Goal: Information Seeking & Learning: Learn about a topic

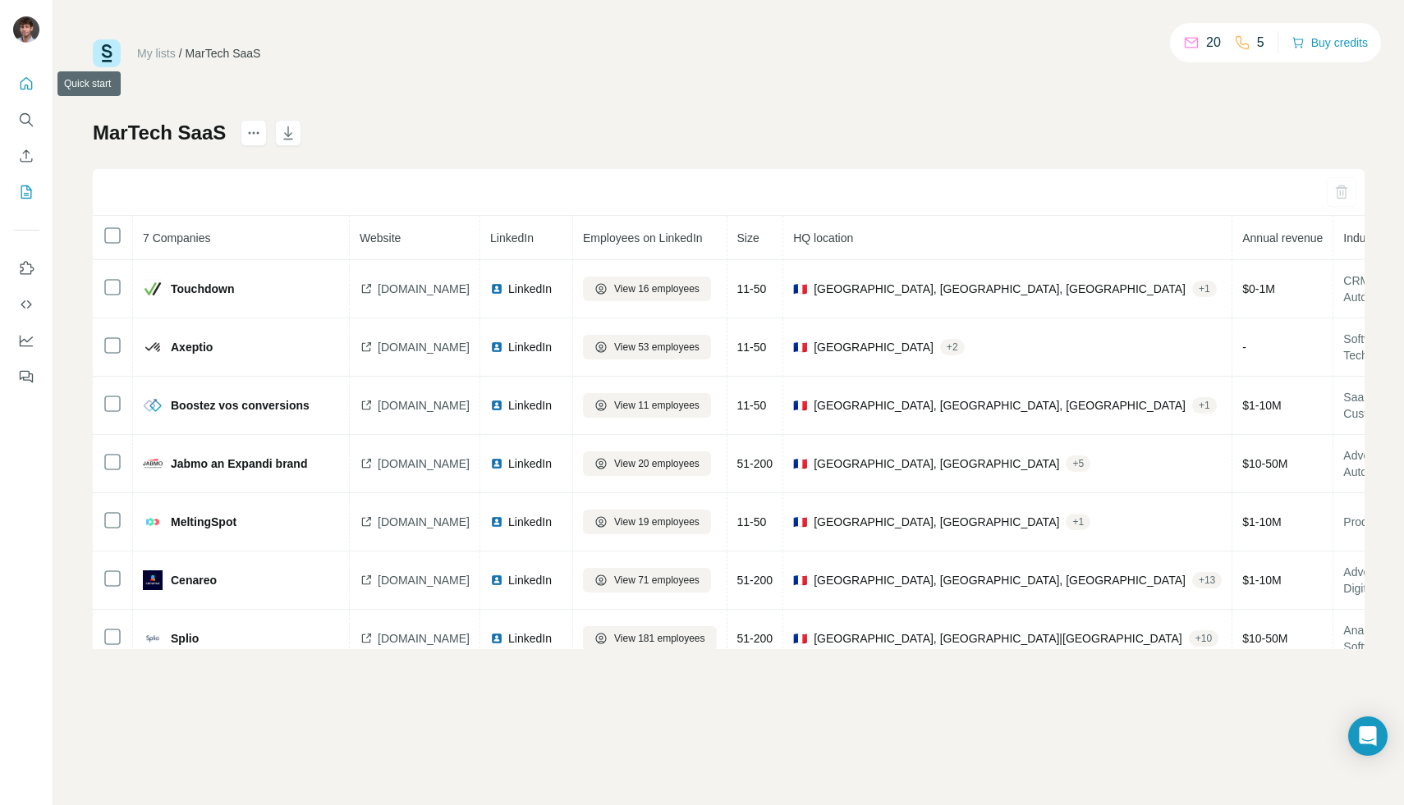
click at [37, 89] on button "Quick start" at bounding box center [26, 84] width 26 height 30
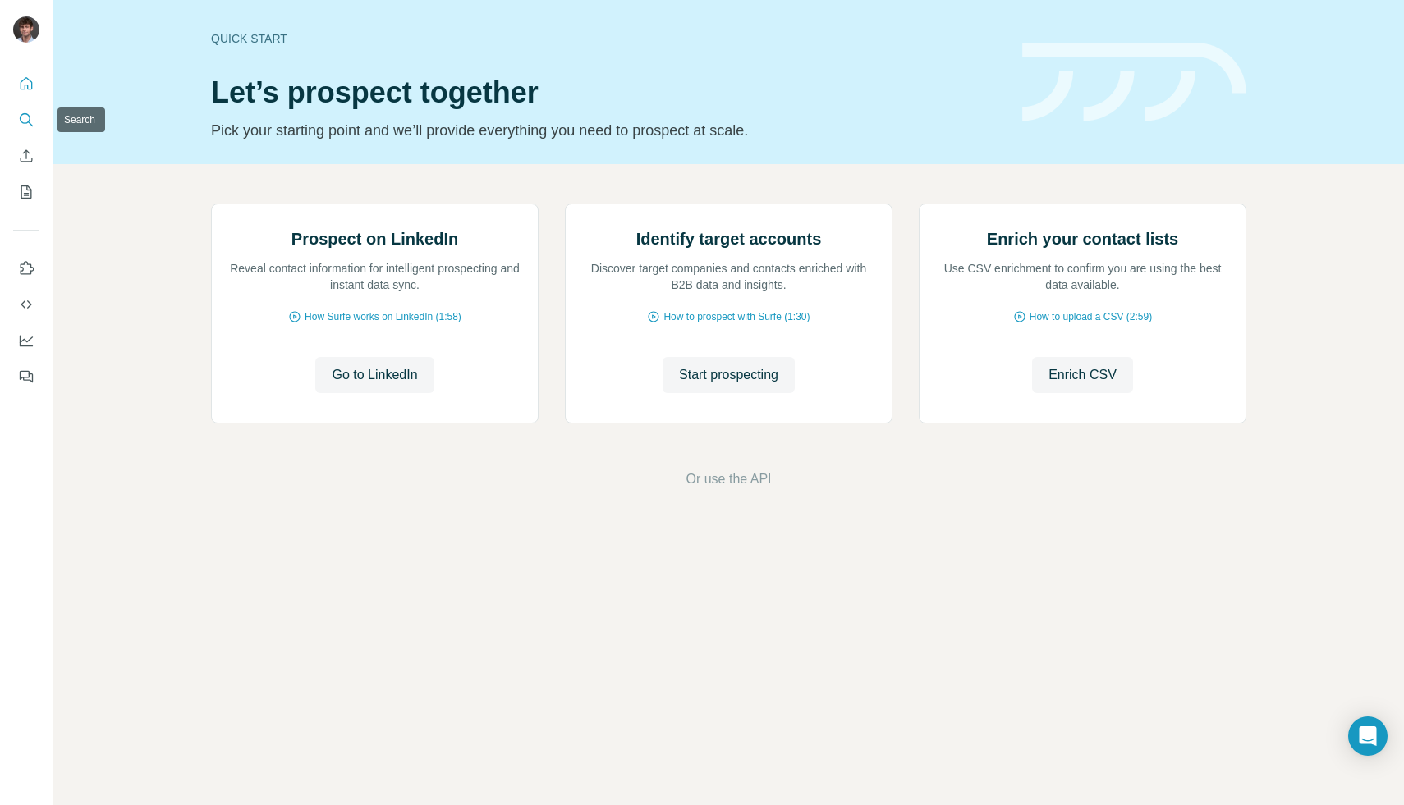
click at [29, 114] on icon "Search" at bounding box center [26, 120] width 16 height 16
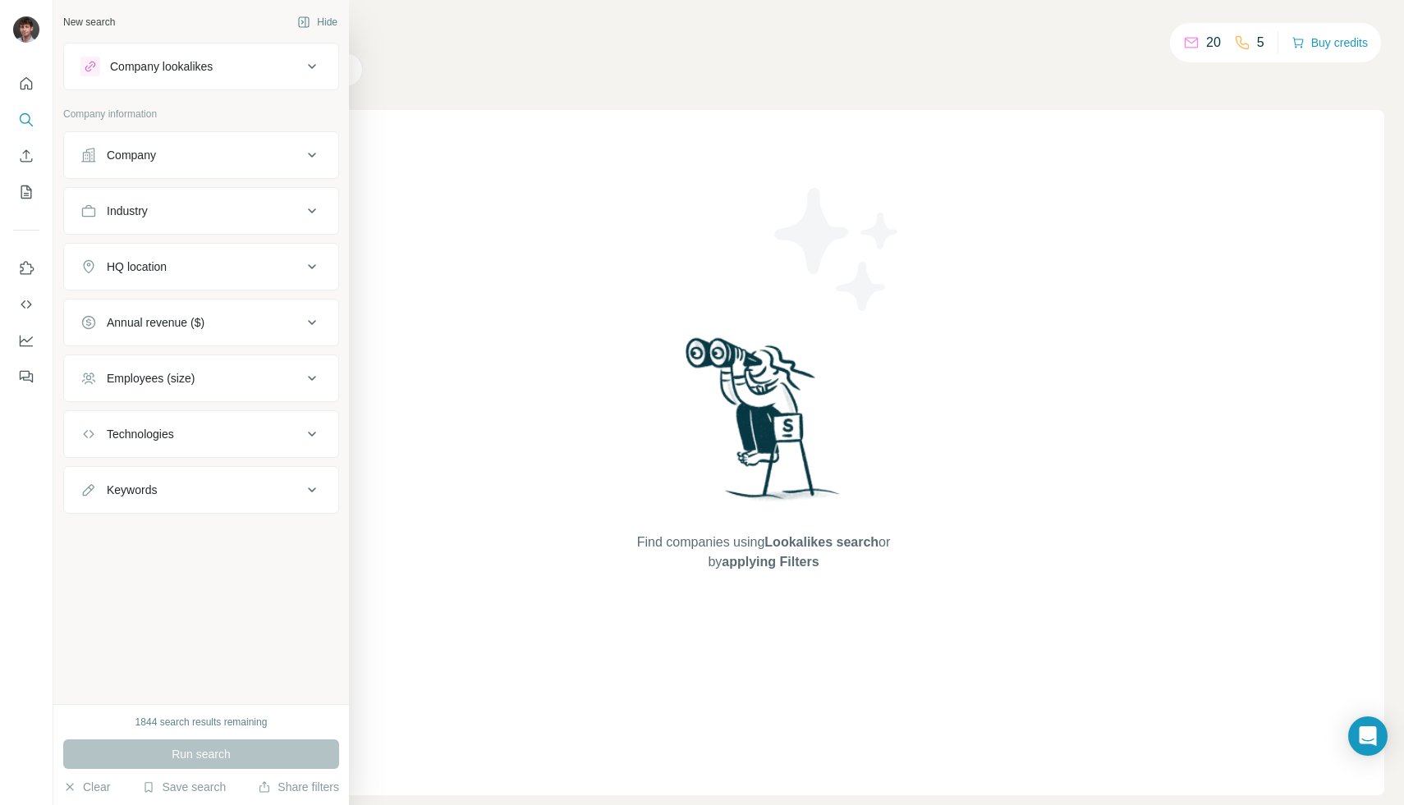
click at [173, 210] on div "Industry" at bounding box center [191, 211] width 222 height 16
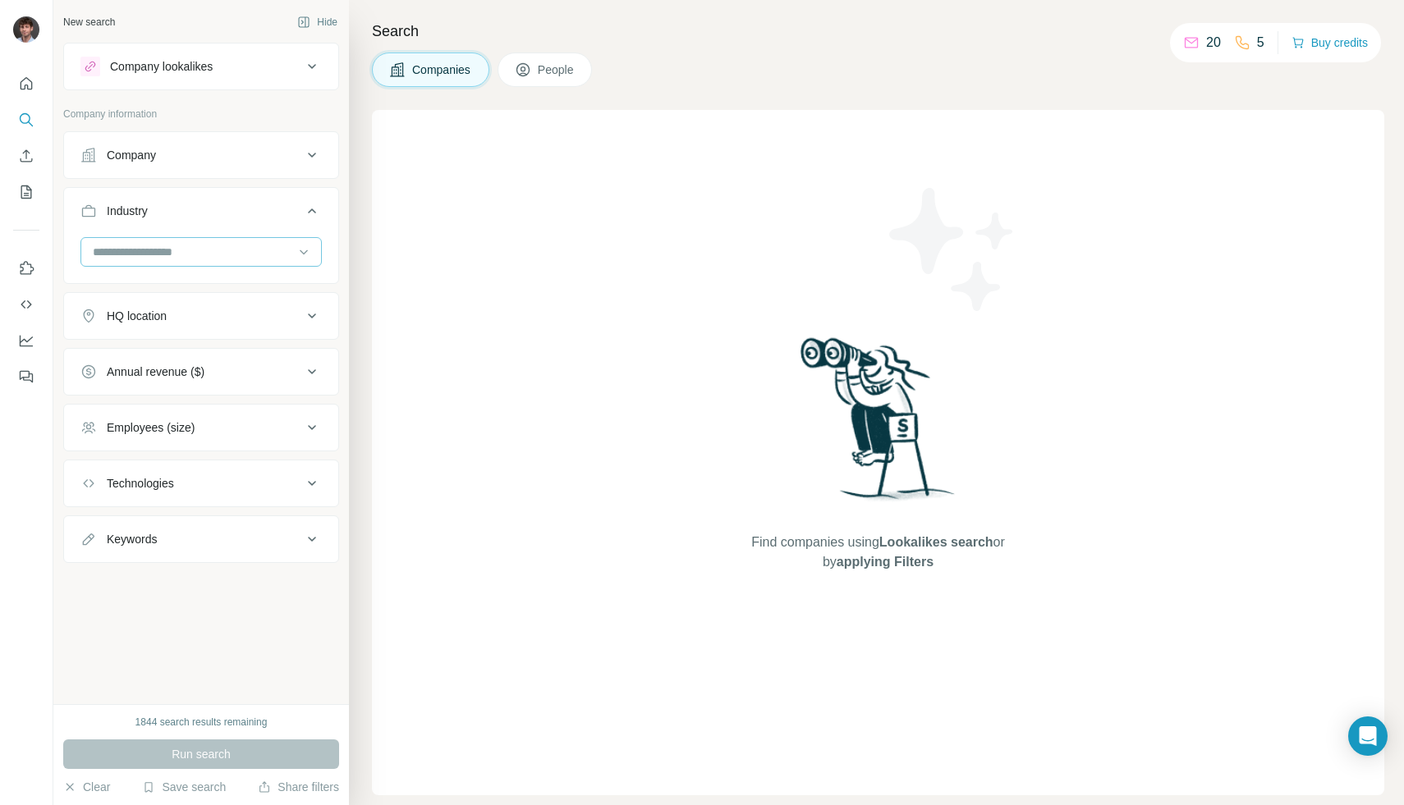
click at [148, 265] on div at bounding box center [192, 252] width 203 height 28
type input "****"
click at [128, 285] on div "SaaS" at bounding box center [200, 289] width 213 height 16
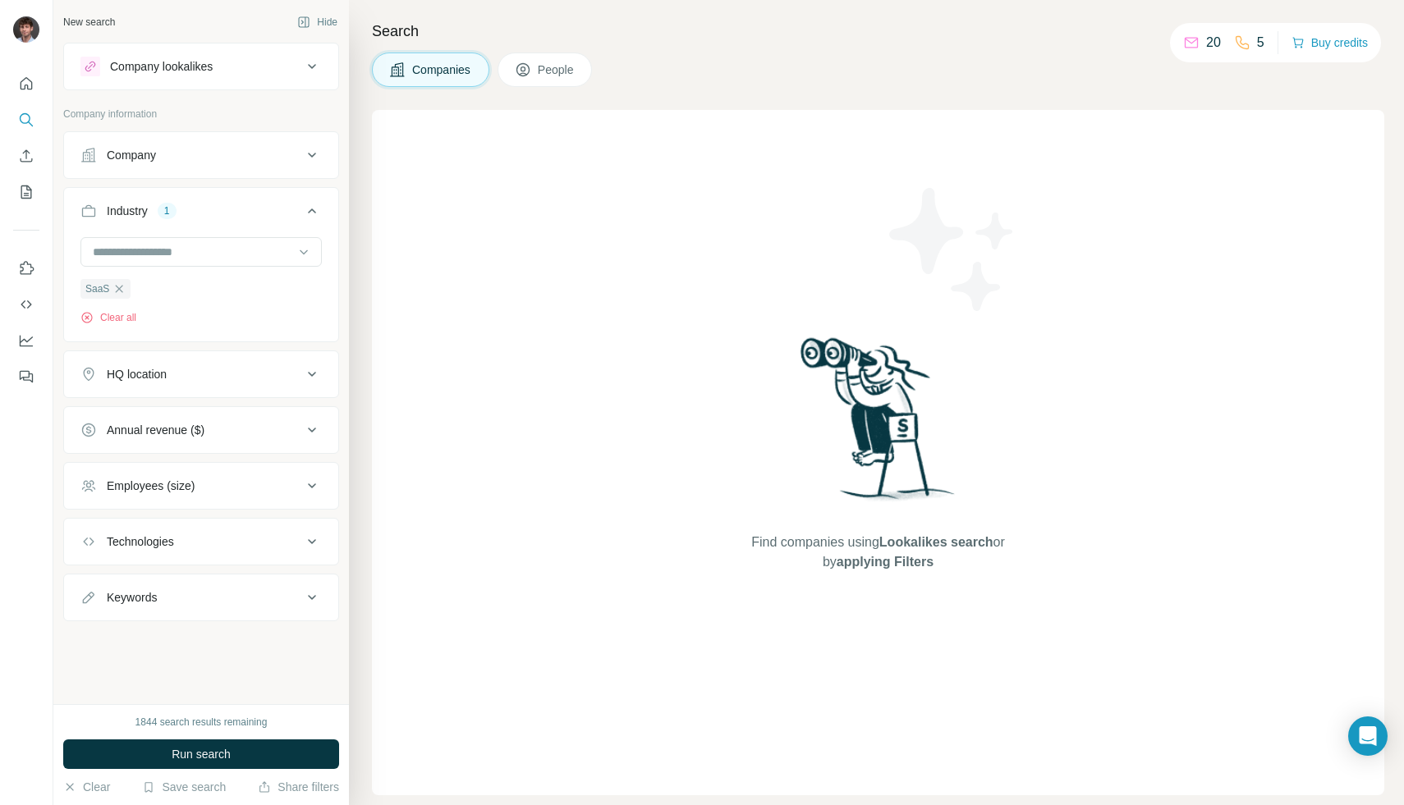
click at [193, 384] on button "HQ location" at bounding box center [201, 374] width 274 height 39
click at [193, 384] on button "HQ location" at bounding box center [201, 378] width 274 height 46
click at [193, 384] on button "HQ location" at bounding box center [201, 374] width 274 height 39
click at [195, 424] on input "text" at bounding box center [200, 416] width 241 height 30
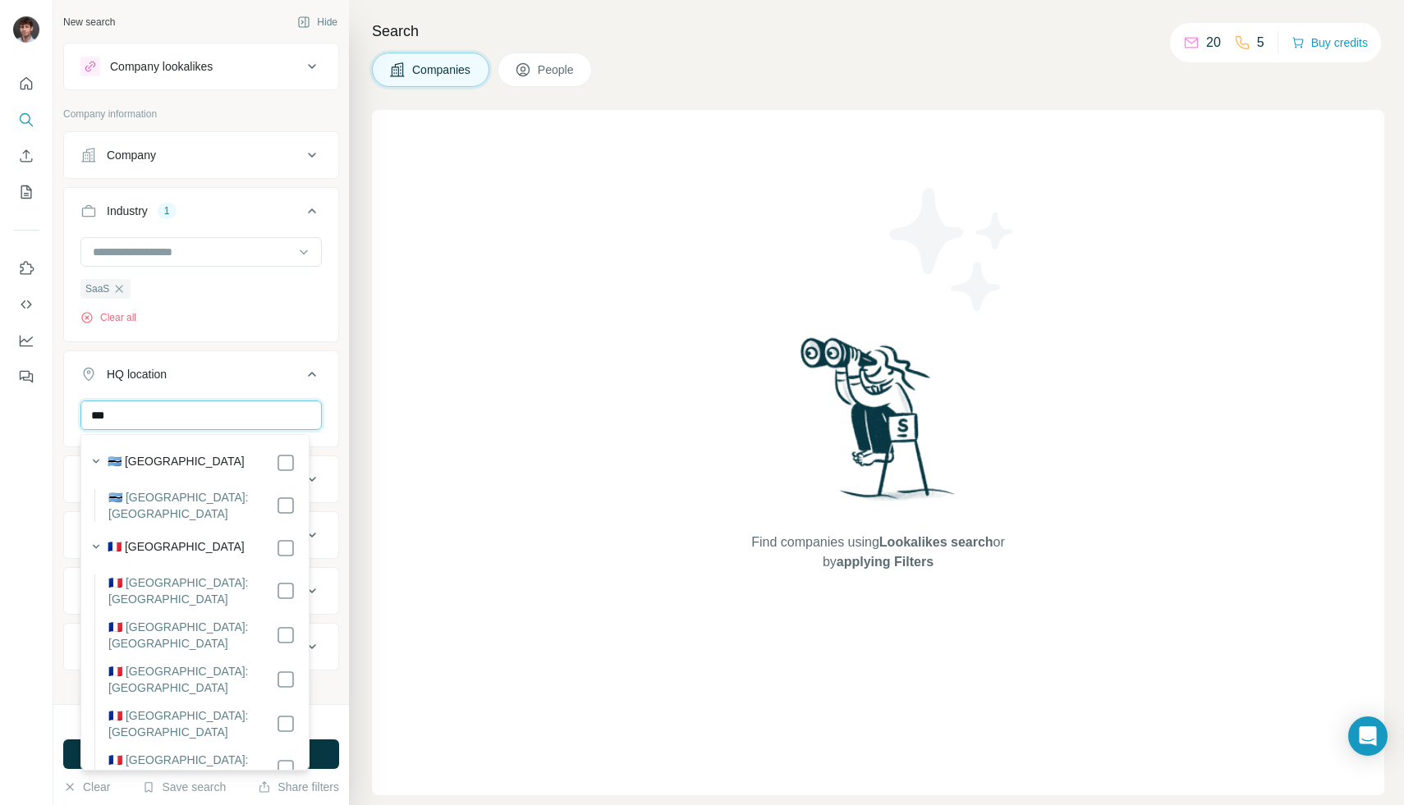
type input "***"
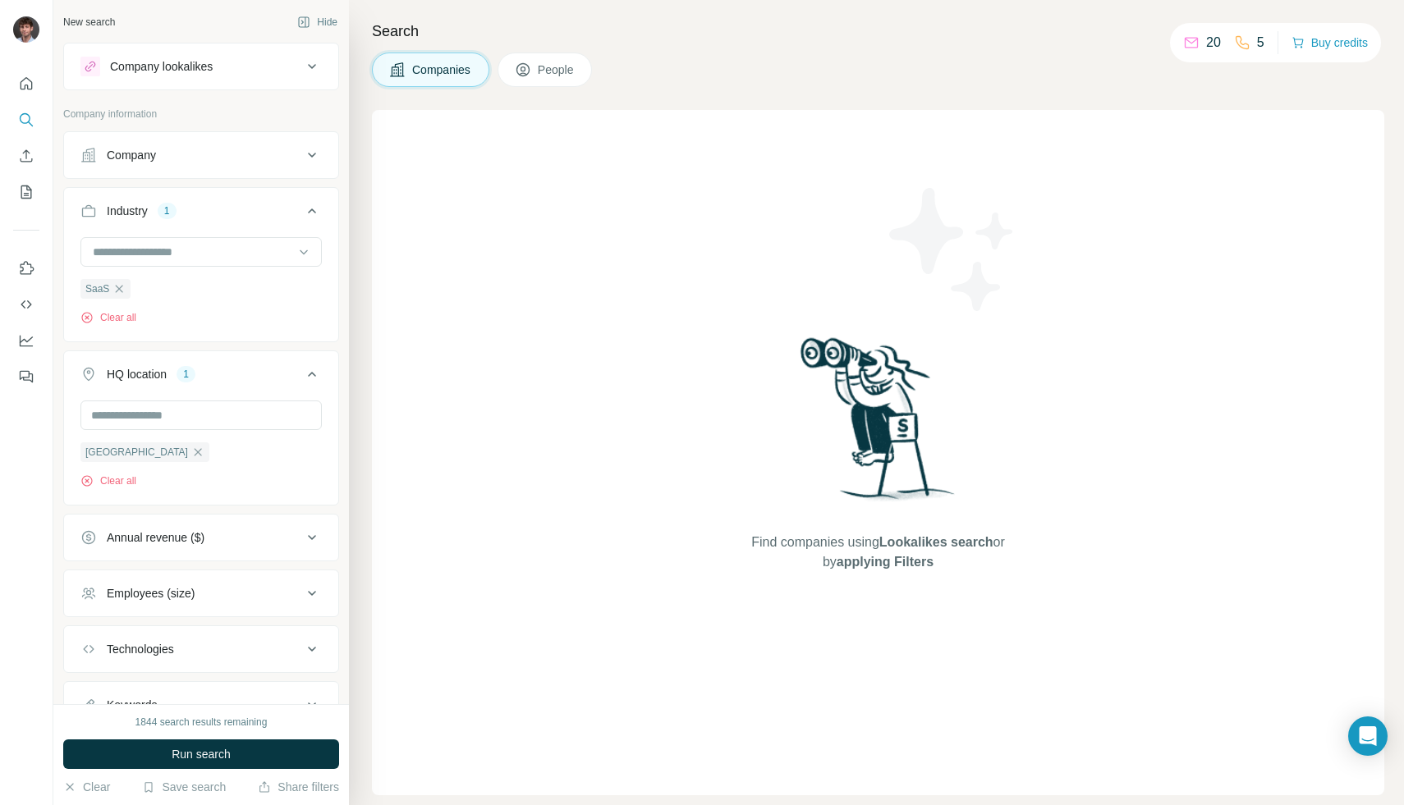
click at [300, 320] on div "SaaS Clear all" at bounding box center [200, 281] width 241 height 88
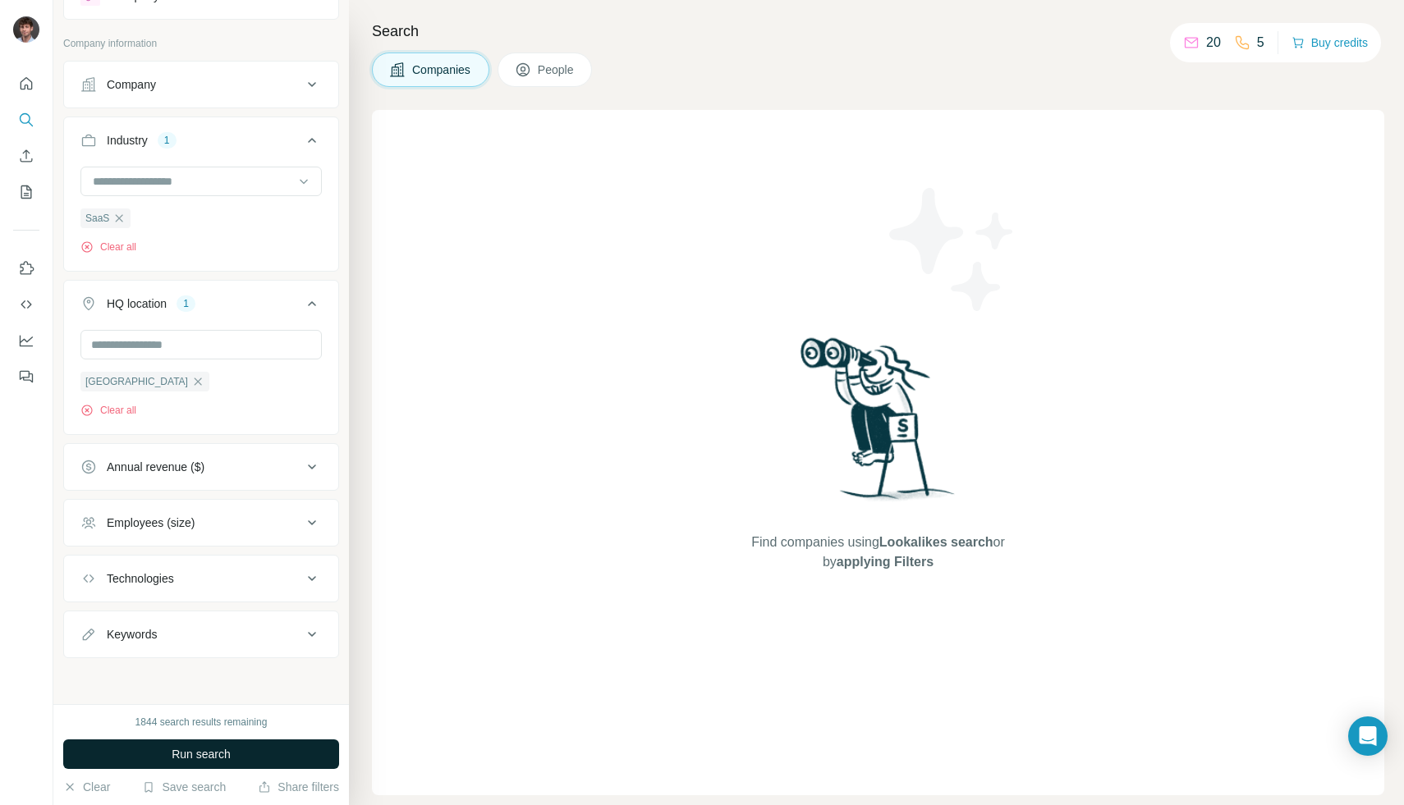
click at [180, 754] on span "Run search" at bounding box center [201, 754] width 59 height 16
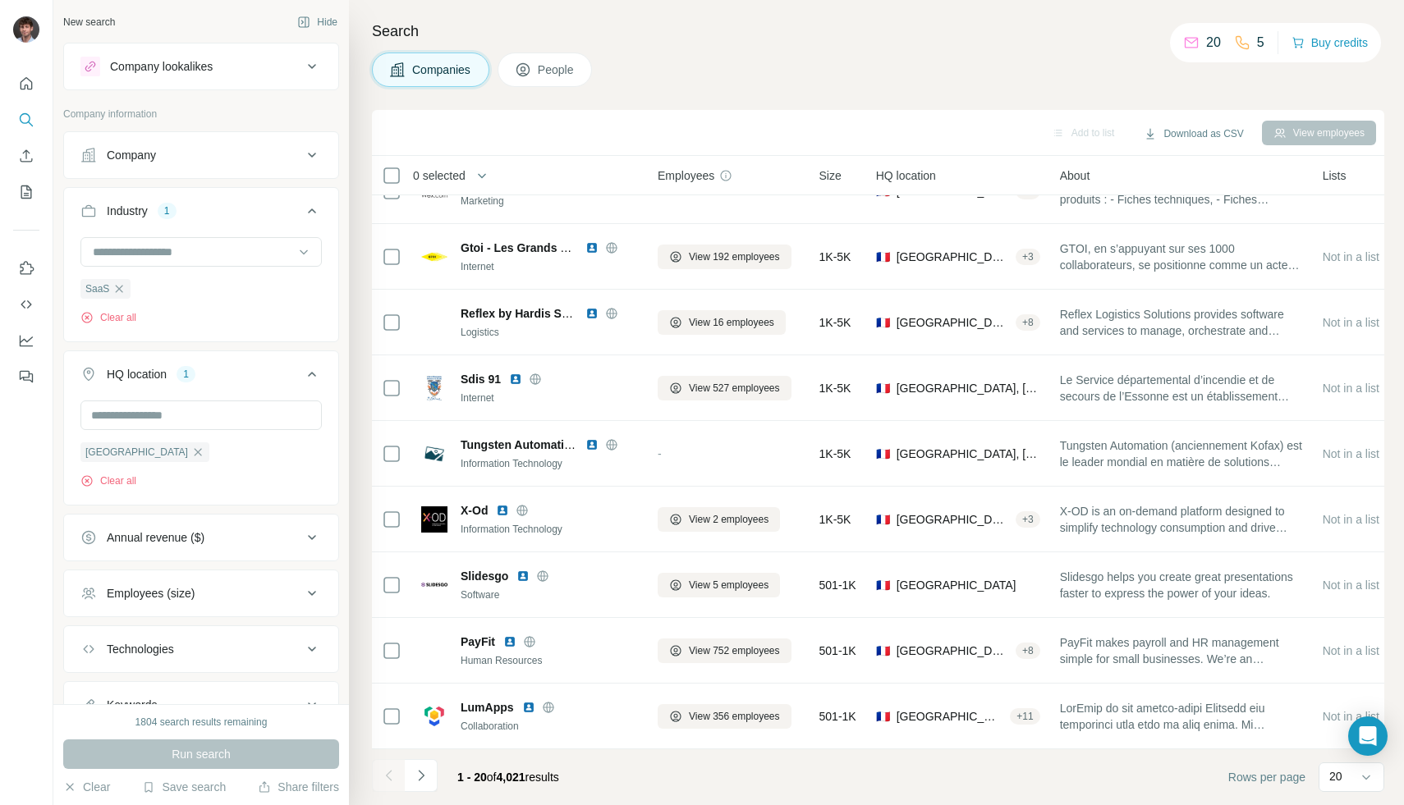
scroll to position [1, 0]
click at [243, 594] on div "Employees (size)" at bounding box center [191, 593] width 222 height 16
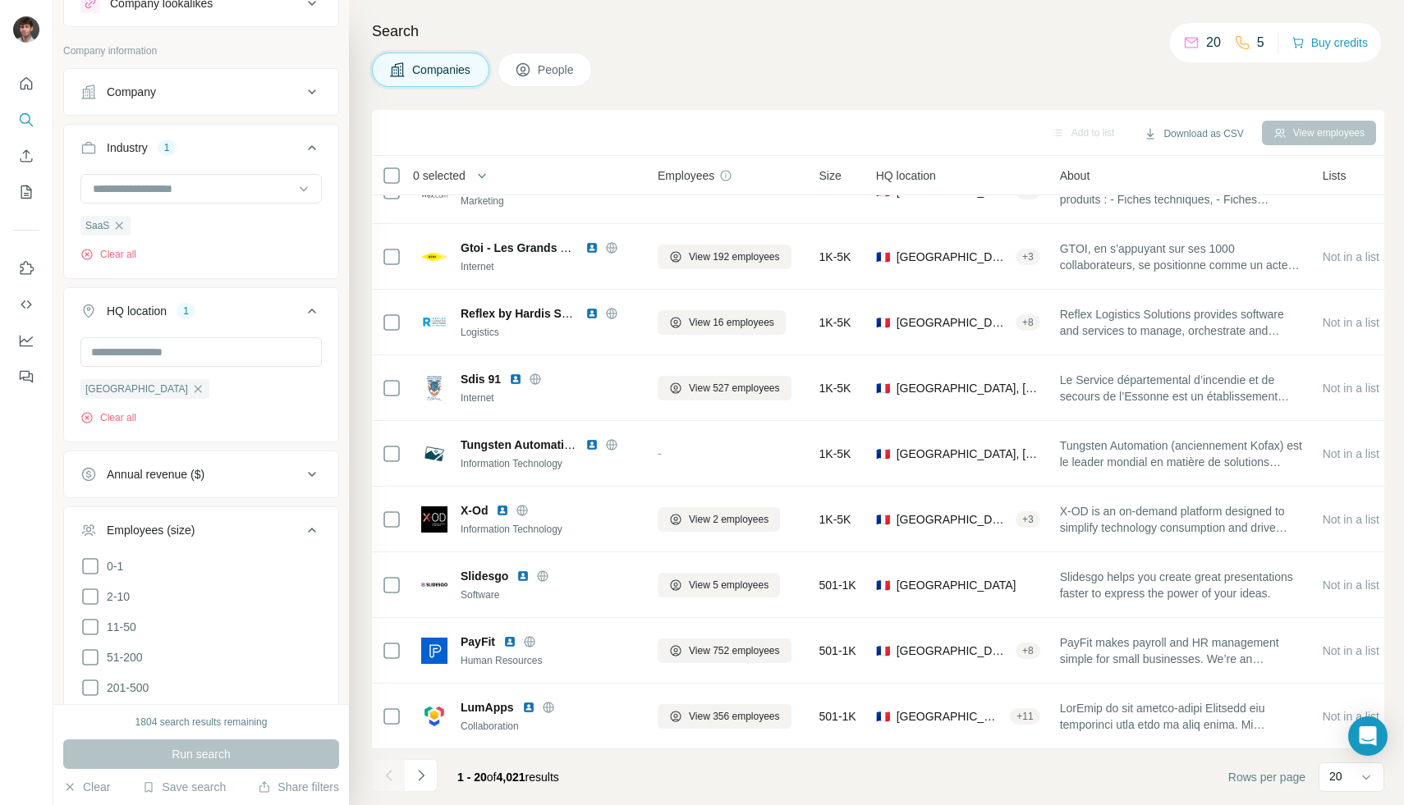
scroll to position [62, 0]
click at [95, 598] on icon at bounding box center [90, 598] width 20 height 20
click at [94, 623] on icon at bounding box center [90, 628] width 20 height 20
click at [94, 661] on icon at bounding box center [90, 659] width 20 height 20
click at [166, 740] on button "Run search" at bounding box center [201, 755] width 276 height 30
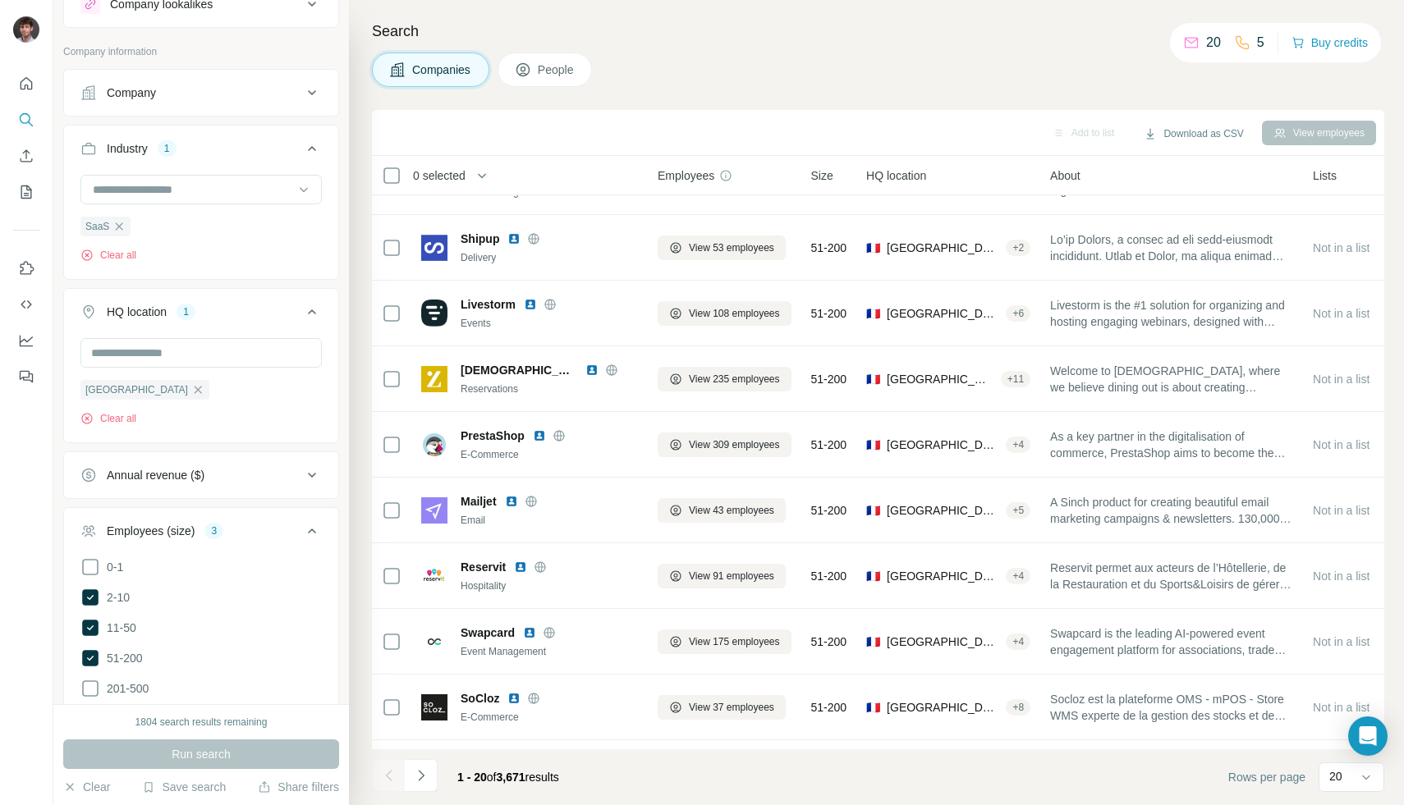
scroll to position [768, 0]
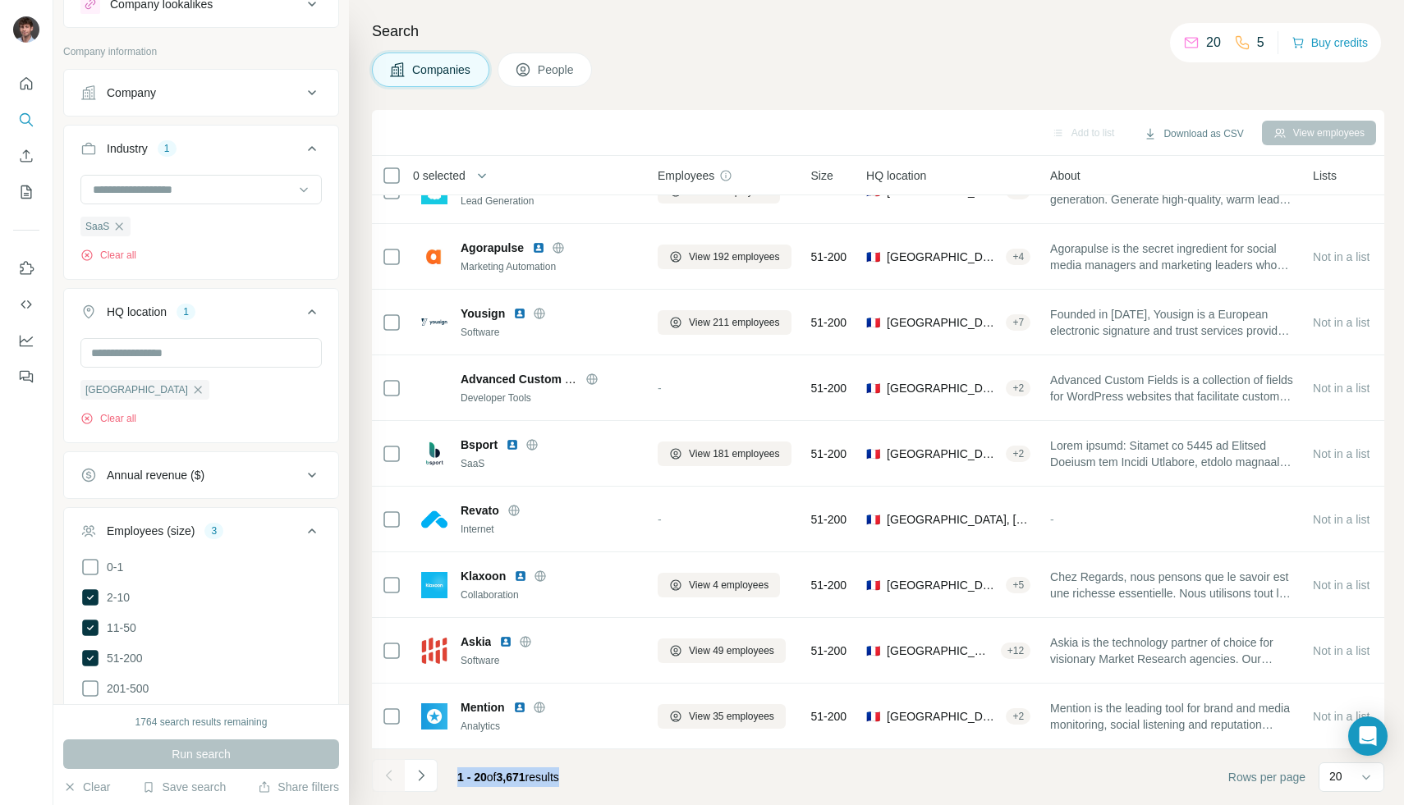
drag, startPoint x: 597, startPoint y: 789, endPoint x: 459, endPoint y: 775, distance: 138.6
click at [459, 775] on footer "1 - 20 of 3,671 results Rows per page 20" at bounding box center [878, 778] width 1012 height 56
click at [313, 529] on button "Employees (size) 3" at bounding box center [201, 534] width 274 height 46
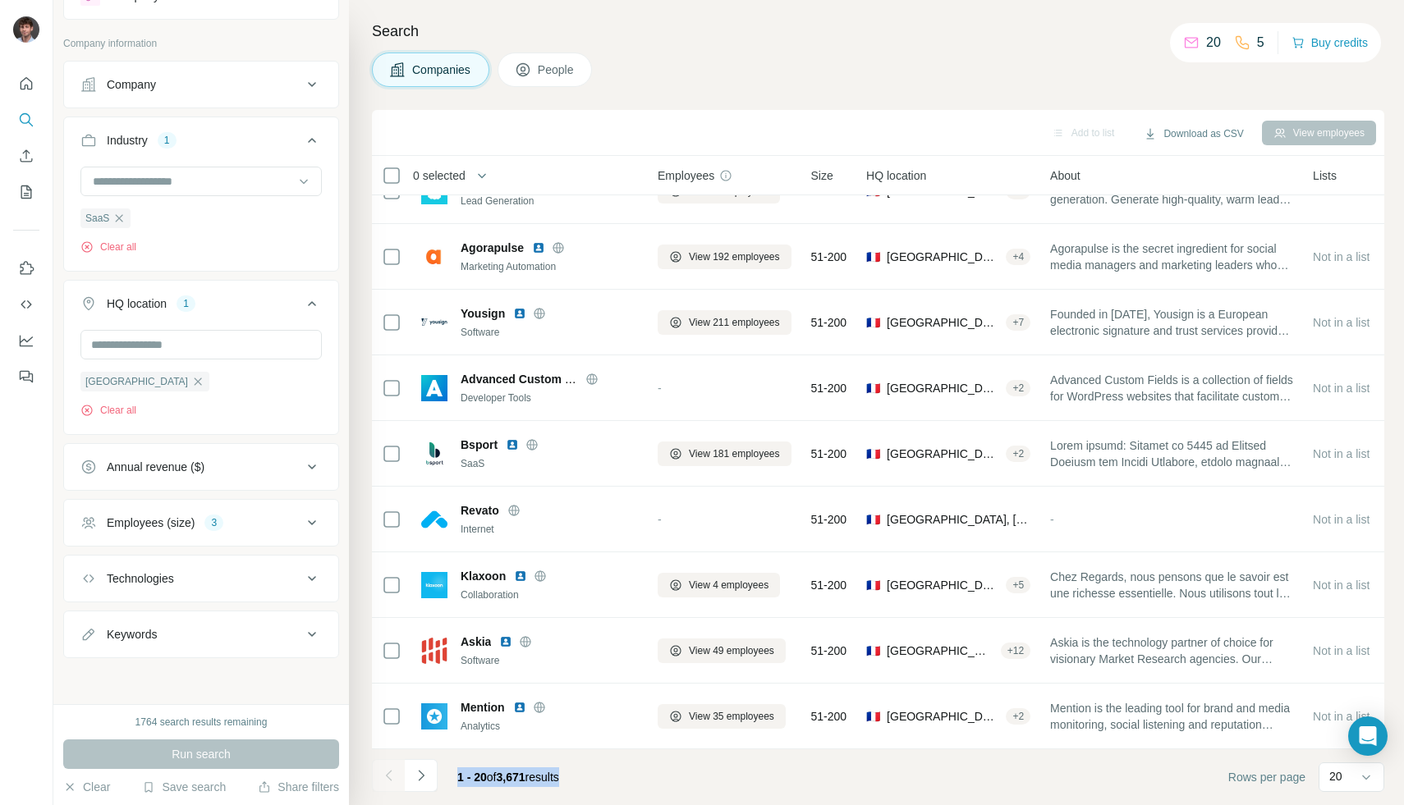
click at [214, 650] on button "Keywords" at bounding box center [201, 634] width 274 height 39
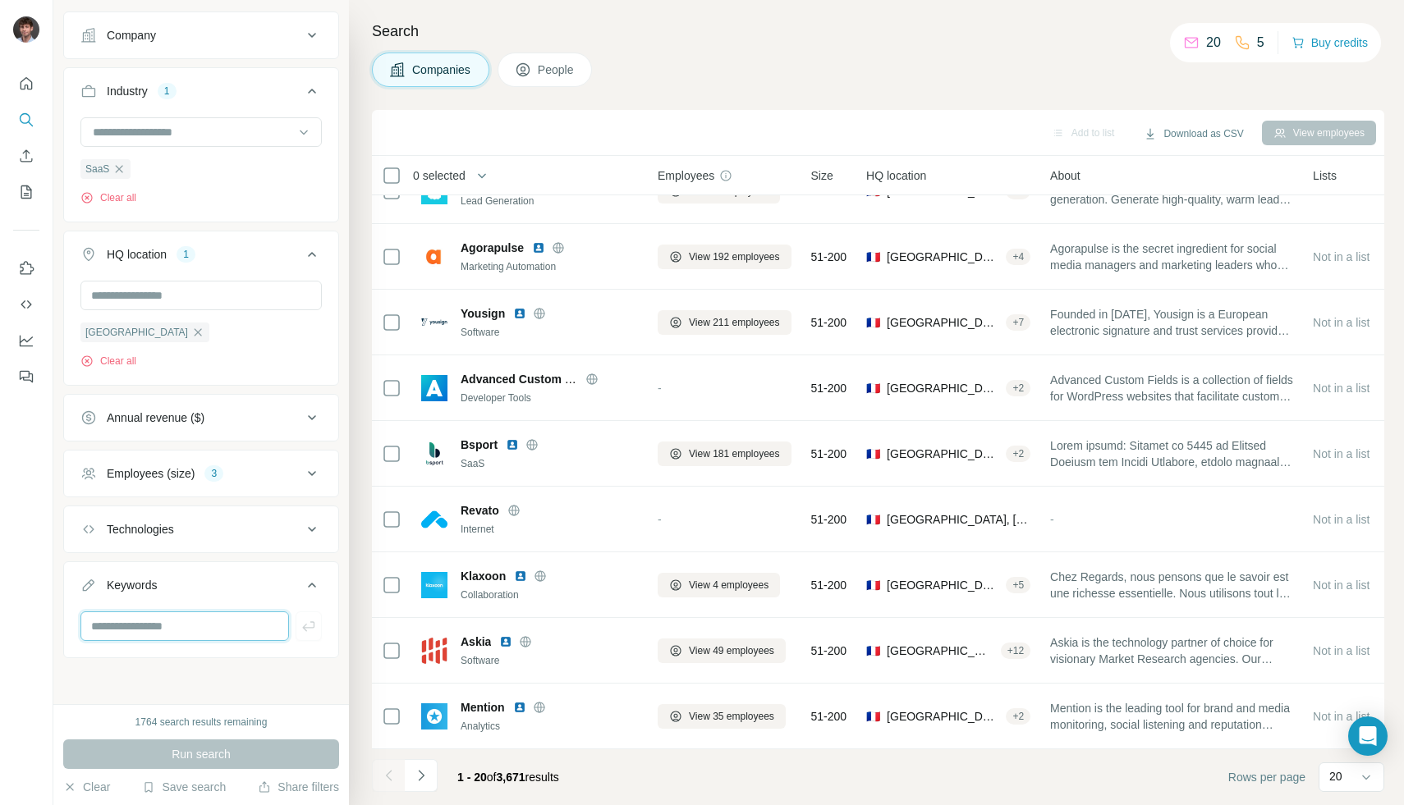
click at [186, 623] on input "text" at bounding box center [184, 627] width 209 height 30
type input "**"
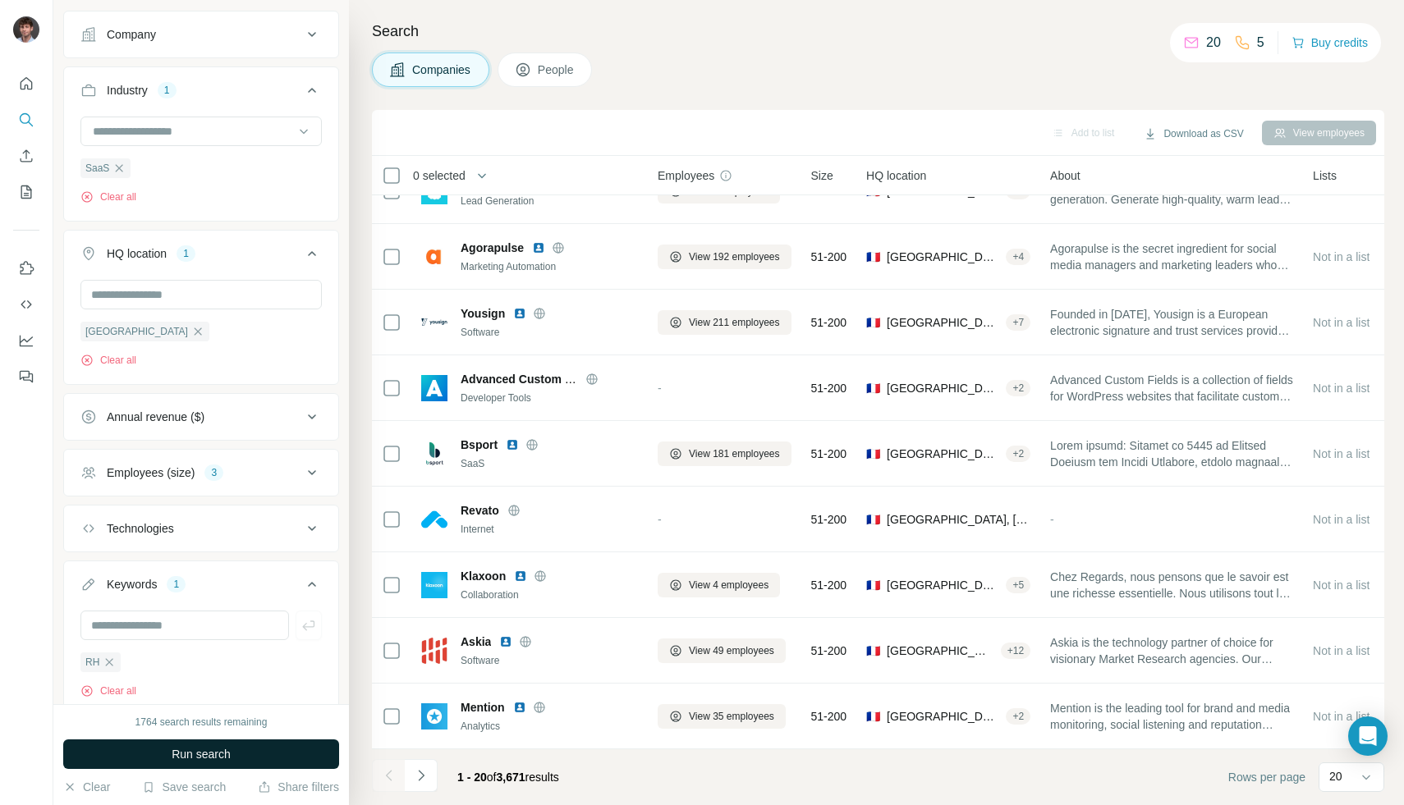
click at [213, 768] on button "Run search" at bounding box center [201, 755] width 276 height 30
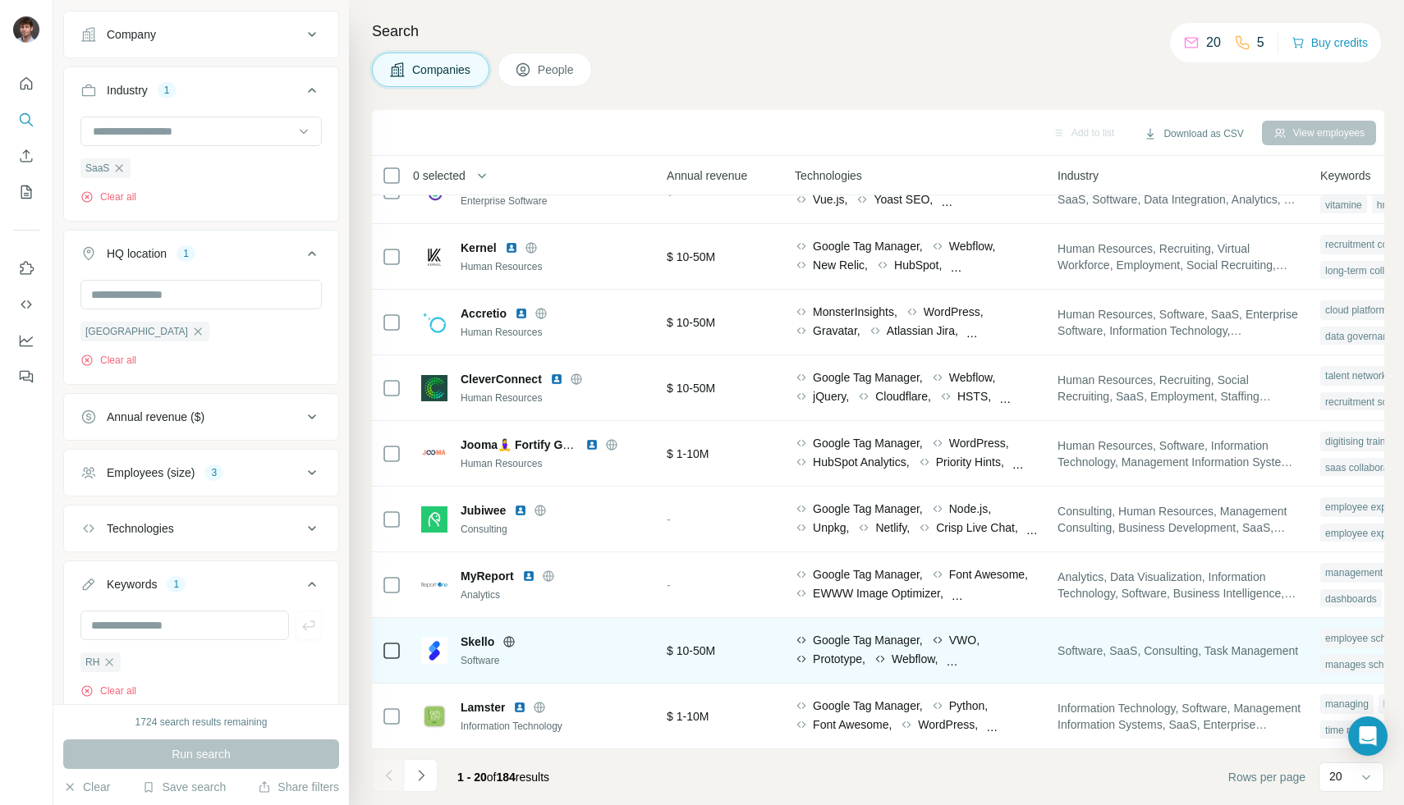
scroll to position [768, 979]
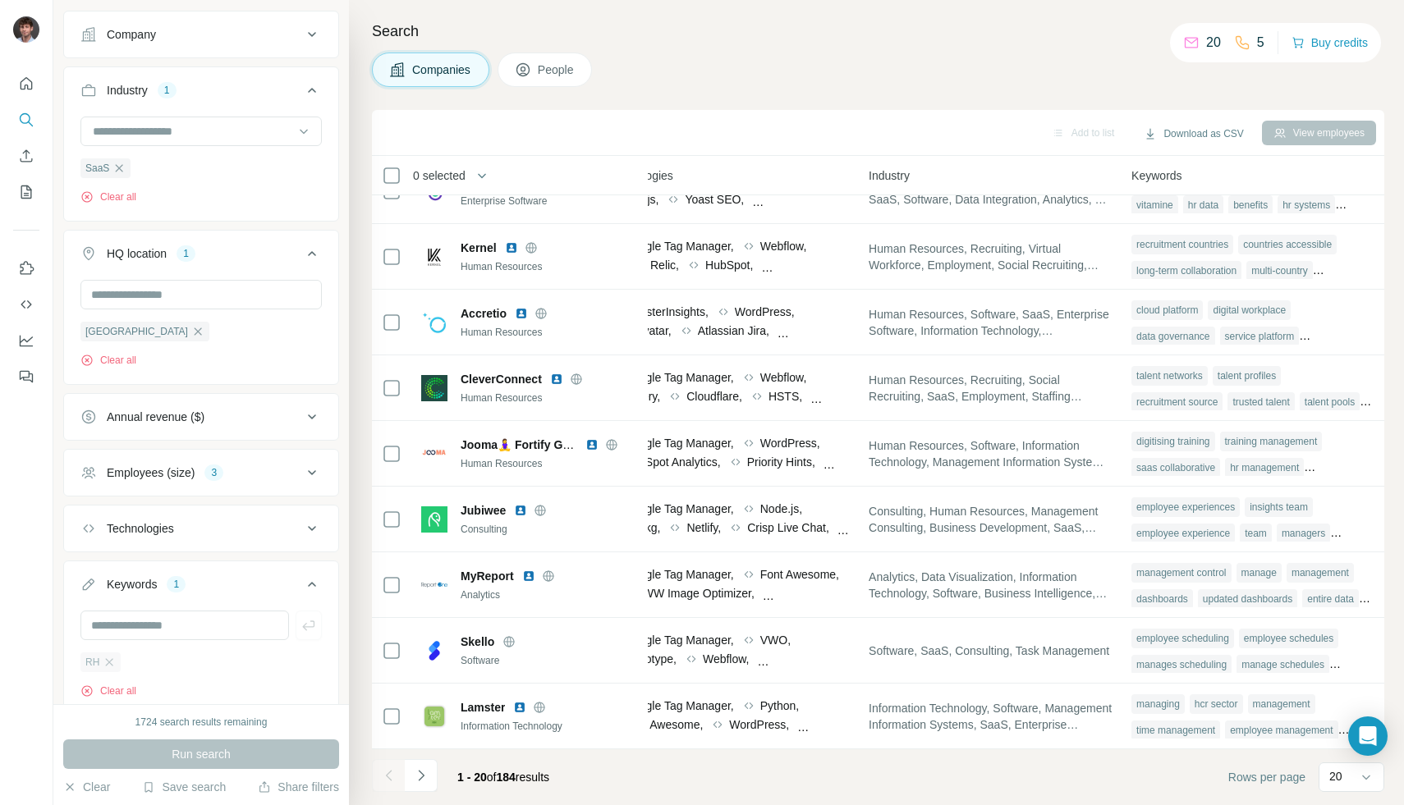
click at [119, 663] on div "RH" at bounding box center [100, 663] width 40 height 20
click at [112, 658] on icon "button" at bounding box center [109, 662] width 13 height 13
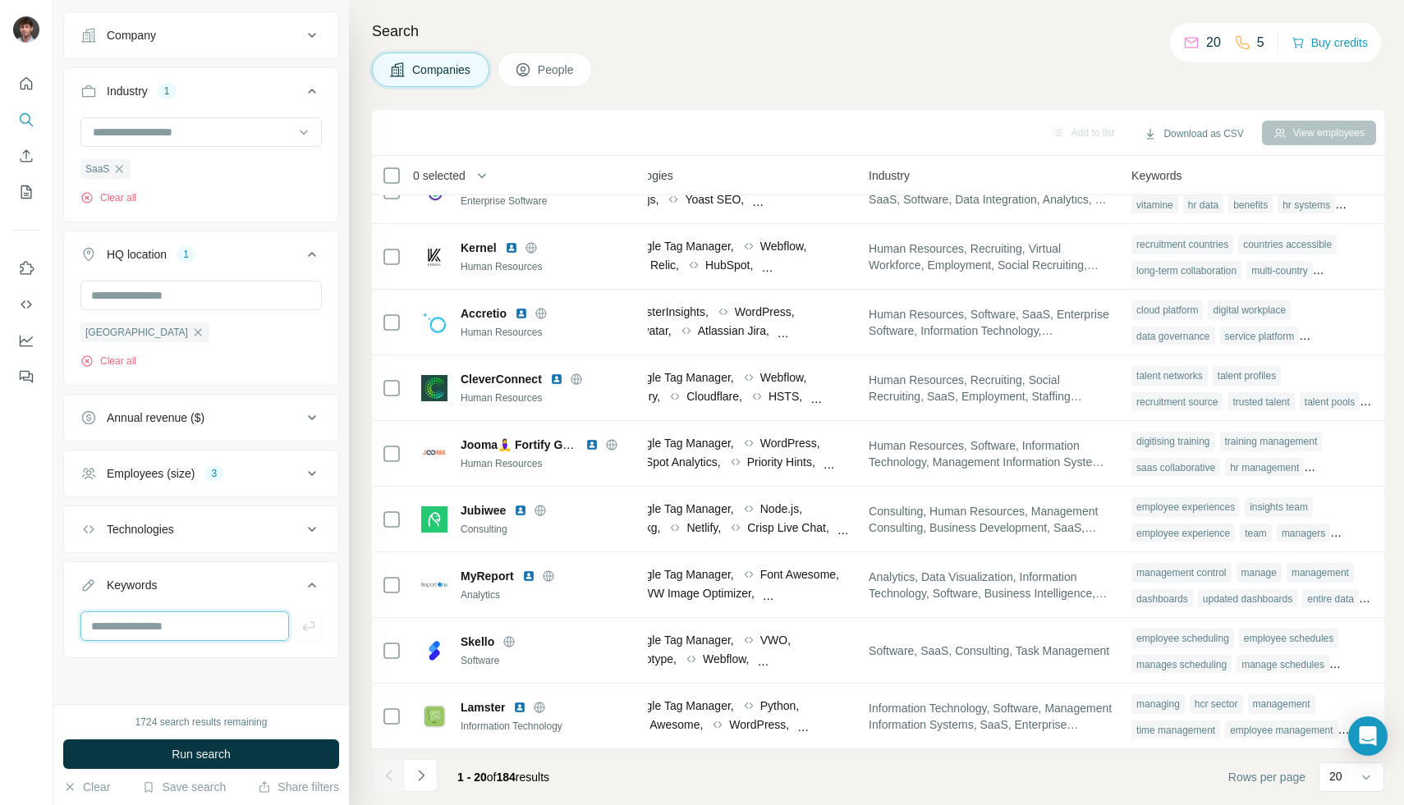
click at [123, 621] on input "text" at bounding box center [184, 627] width 209 height 30
type input "**********"
click at [167, 623] on input "text" at bounding box center [184, 626] width 209 height 30
type input "**********"
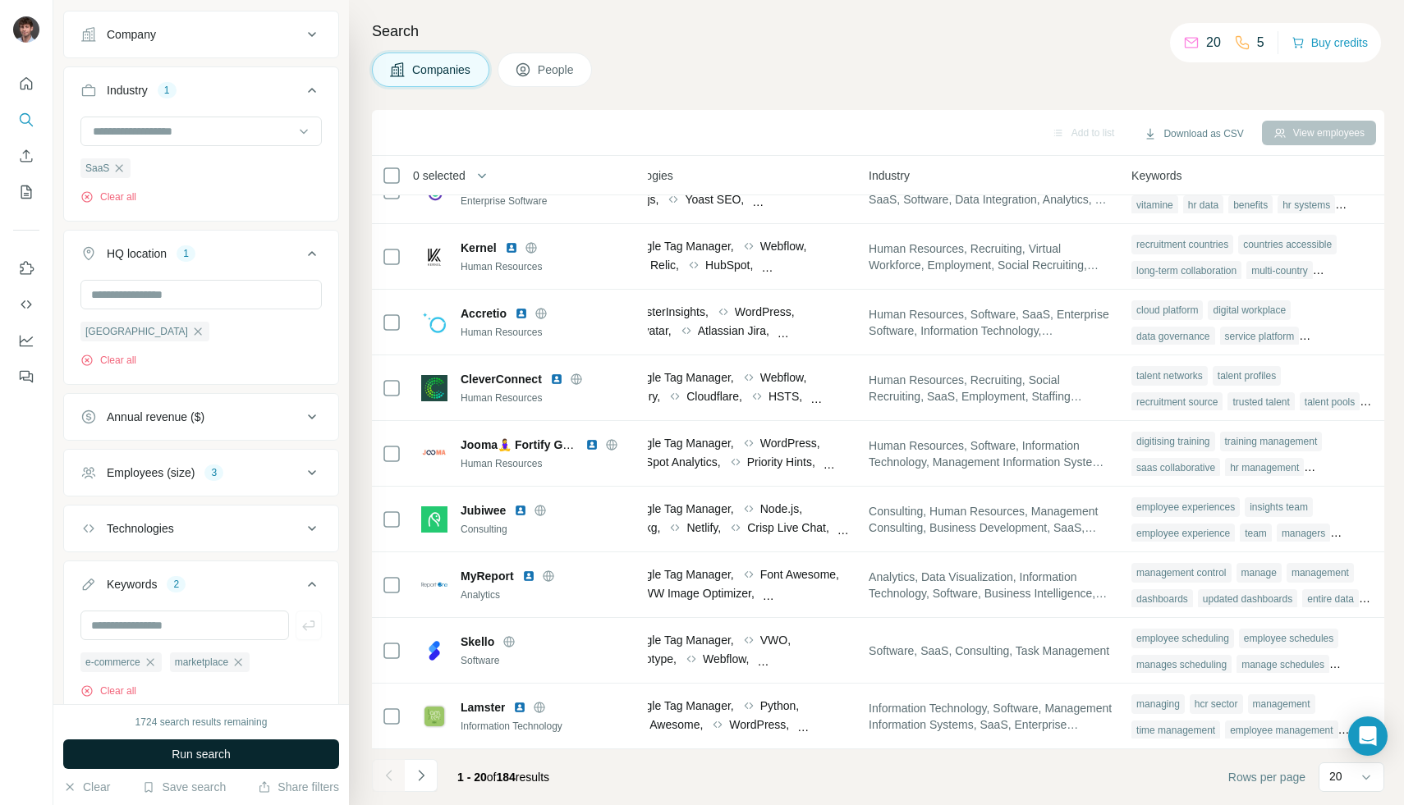
click at [184, 758] on span "Run search" at bounding box center [201, 754] width 59 height 16
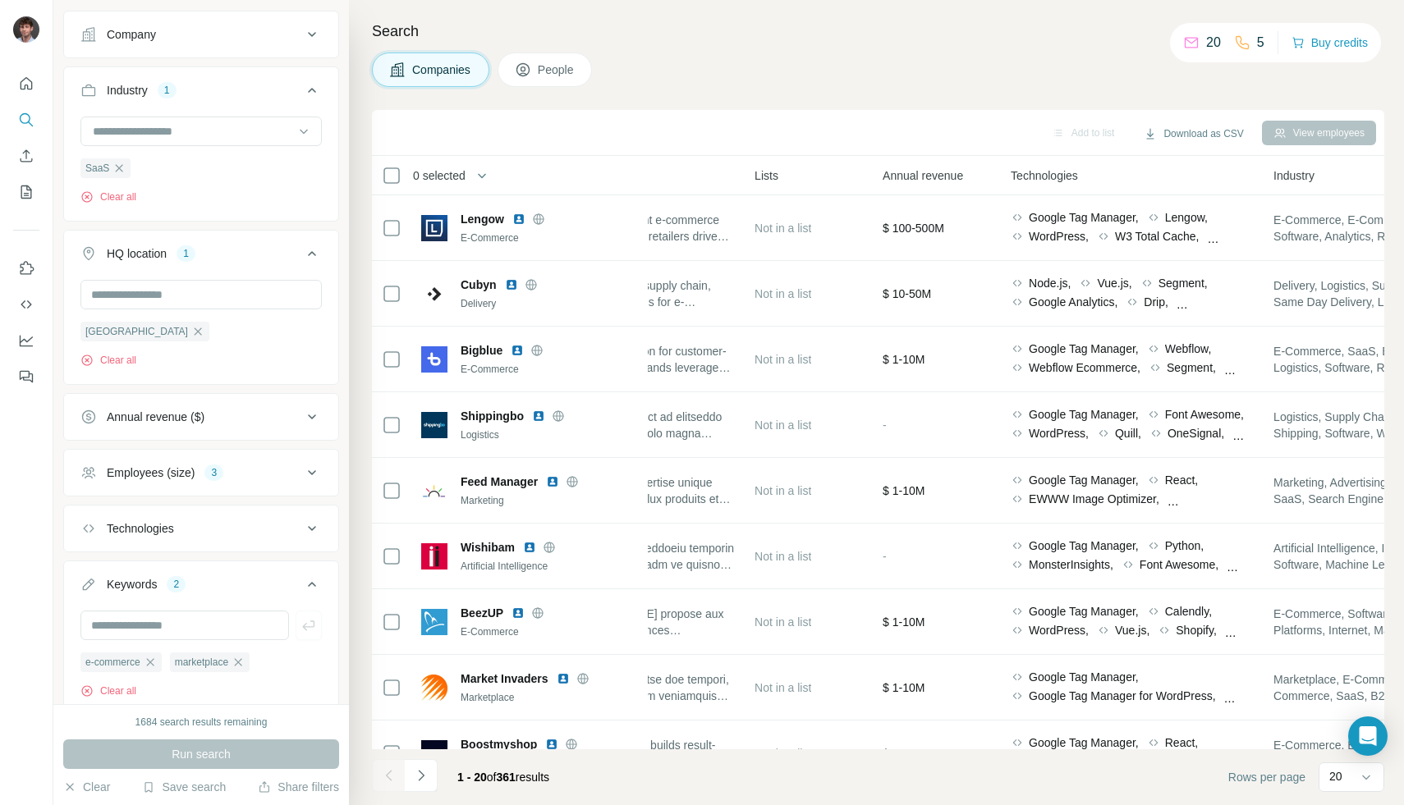
scroll to position [768, 558]
